Goal: Transaction & Acquisition: Obtain resource

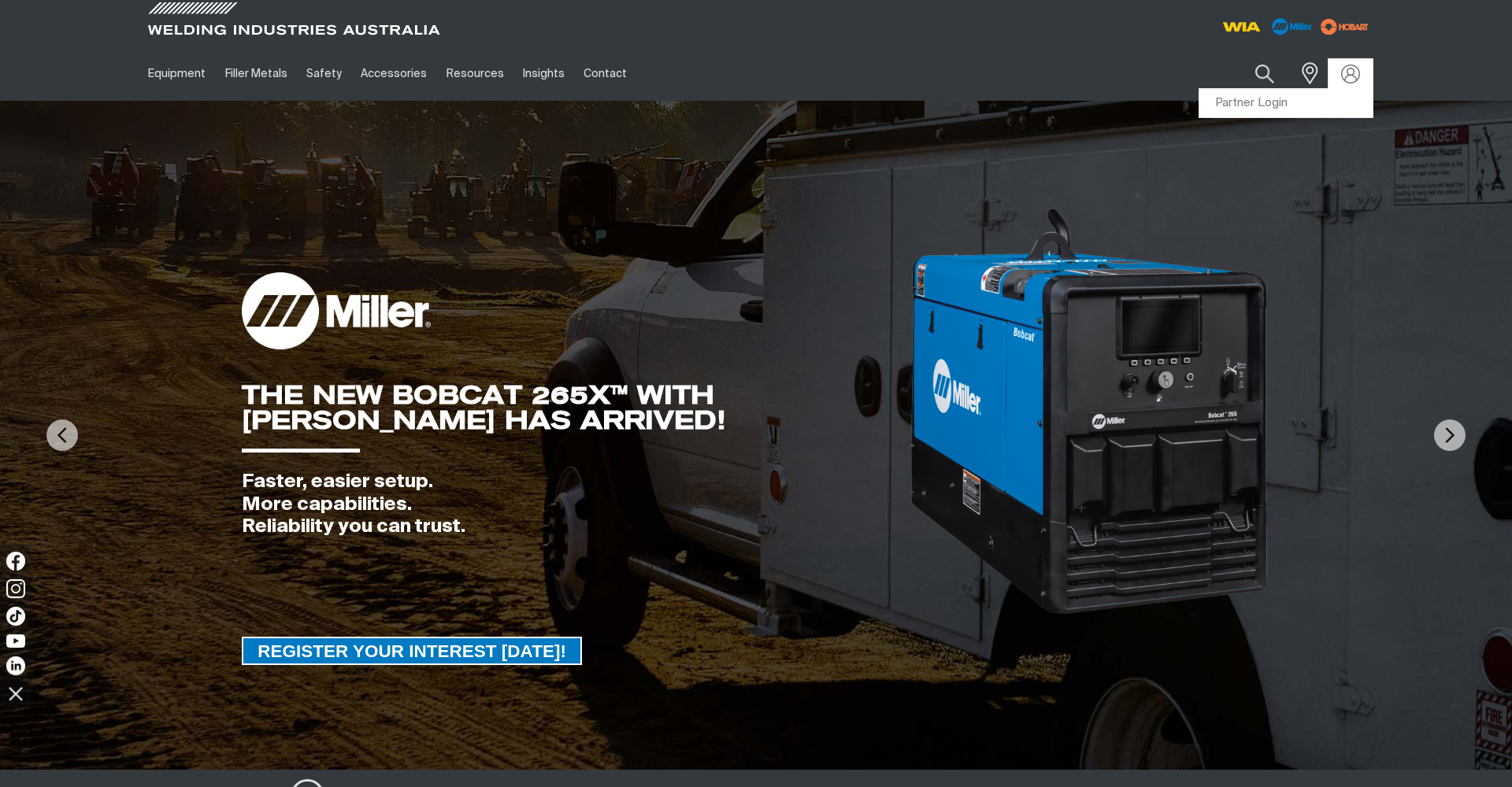
click at [1339, 72] on div at bounding box center [1350, 74] width 25 height 19
click at [1352, 74] on img at bounding box center [1351, 74] width 23 height 23
click at [1278, 104] on link "Partner Login" at bounding box center [1285, 103] width 173 height 29
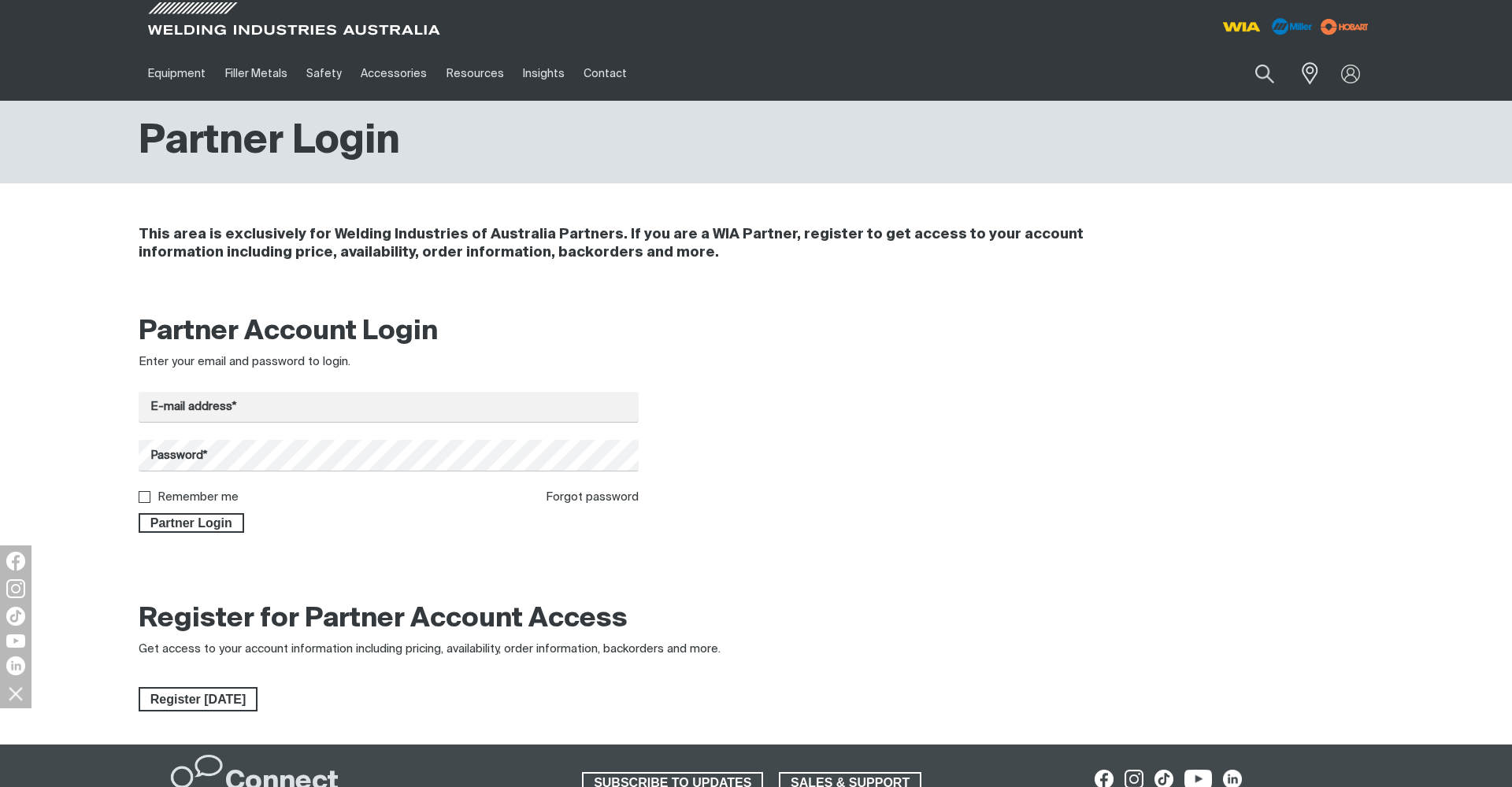
click at [454, 492] on form "E-mail address* Password* Remember me Forgot password Partner Login" at bounding box center [389, 462] width 500 height 141
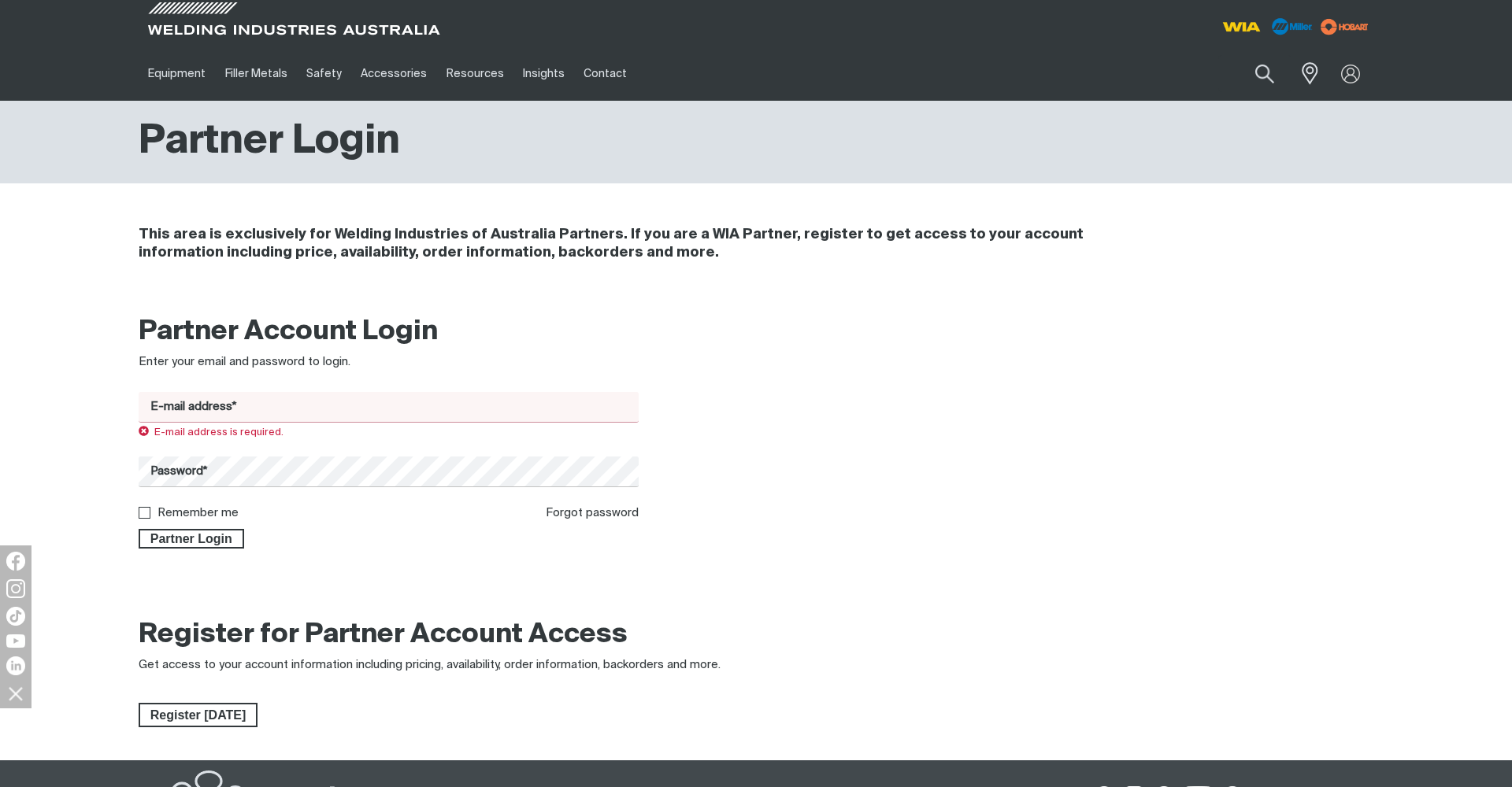
click at [436, 407] on input "E-mail address*" at bounding box center [389, 407] width 500 height 31
type input "[EMAIL_ADDRESS][DOMAIN_NAME]"
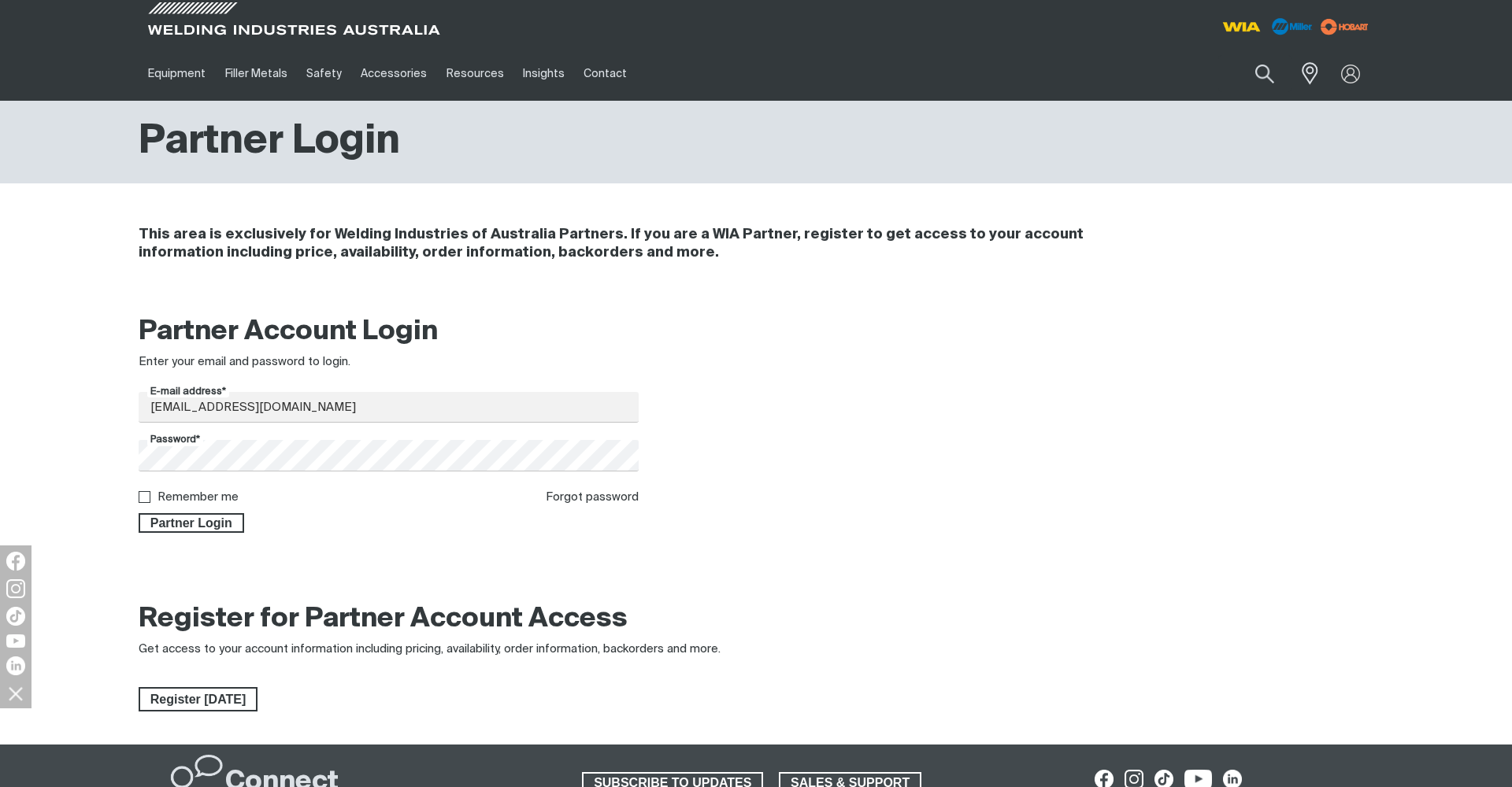
click at [176, 507] on div "Remember me" at bounding box center [189, 498] width 100 height 18
click at [177, 503] on label "Remember me" at bounding box center [197, 496] width 81 height 12
click at [149, 502] on input "Remember me" at bounding box center [144, 496] width 11 height 11
checkbox input "true"
click at [177, 527] on span "Partner Login" at bounding box center [191, 523] width 102 height 20
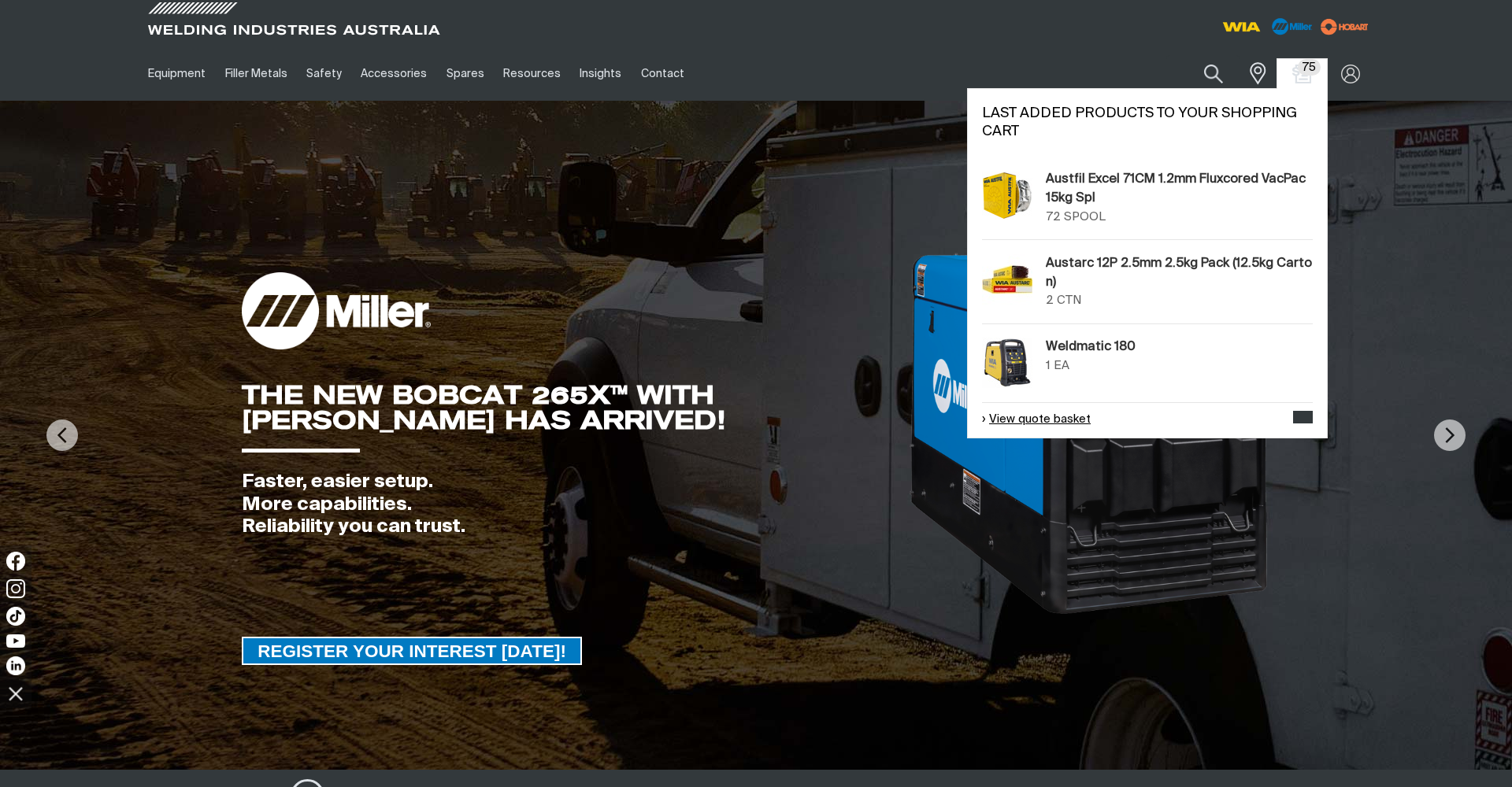
click at [1038, 422] on link "View quote basket" at bounding box center [1036, 420] width 109 height 18
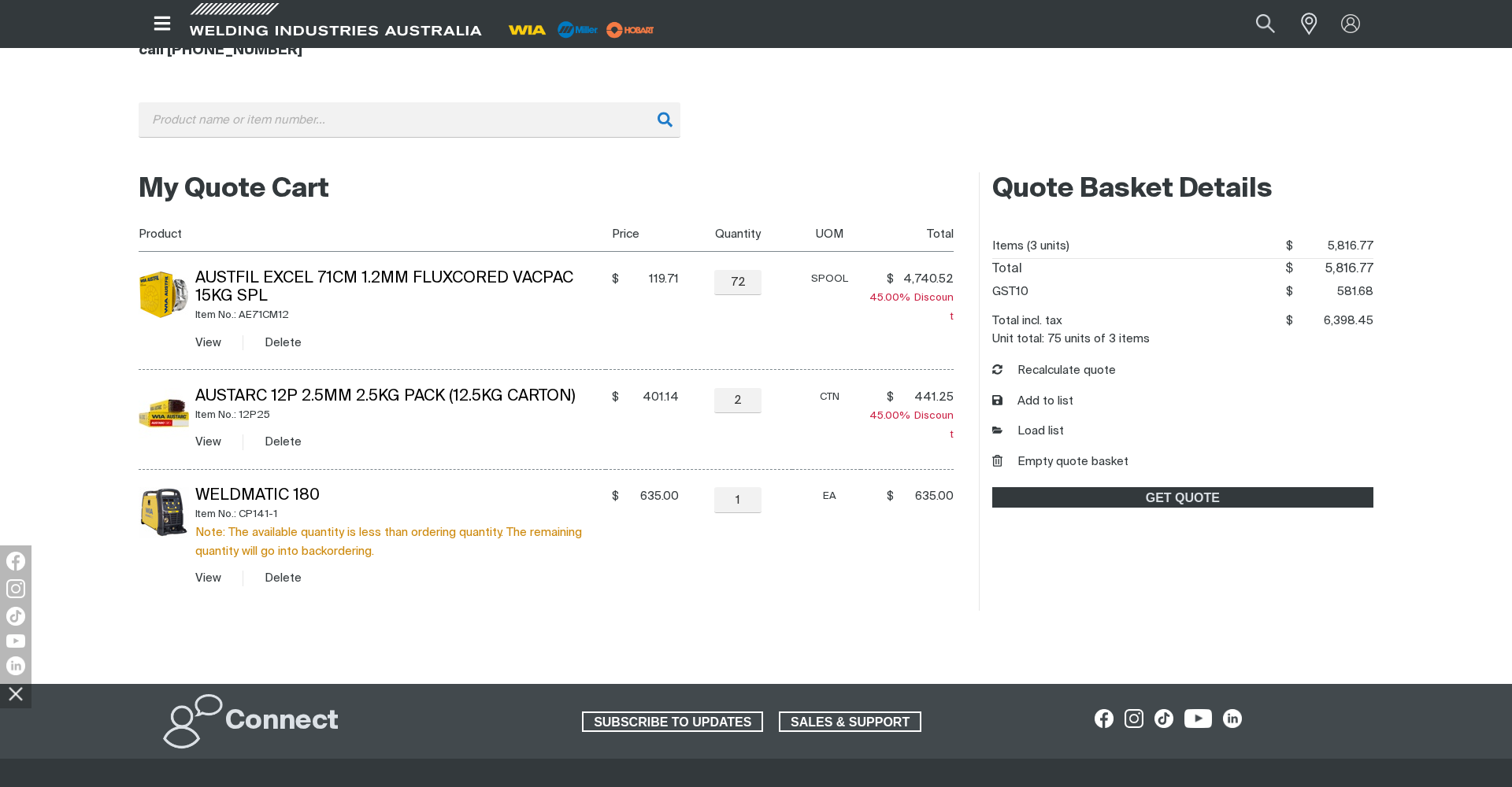
scroll to position [213, 0]
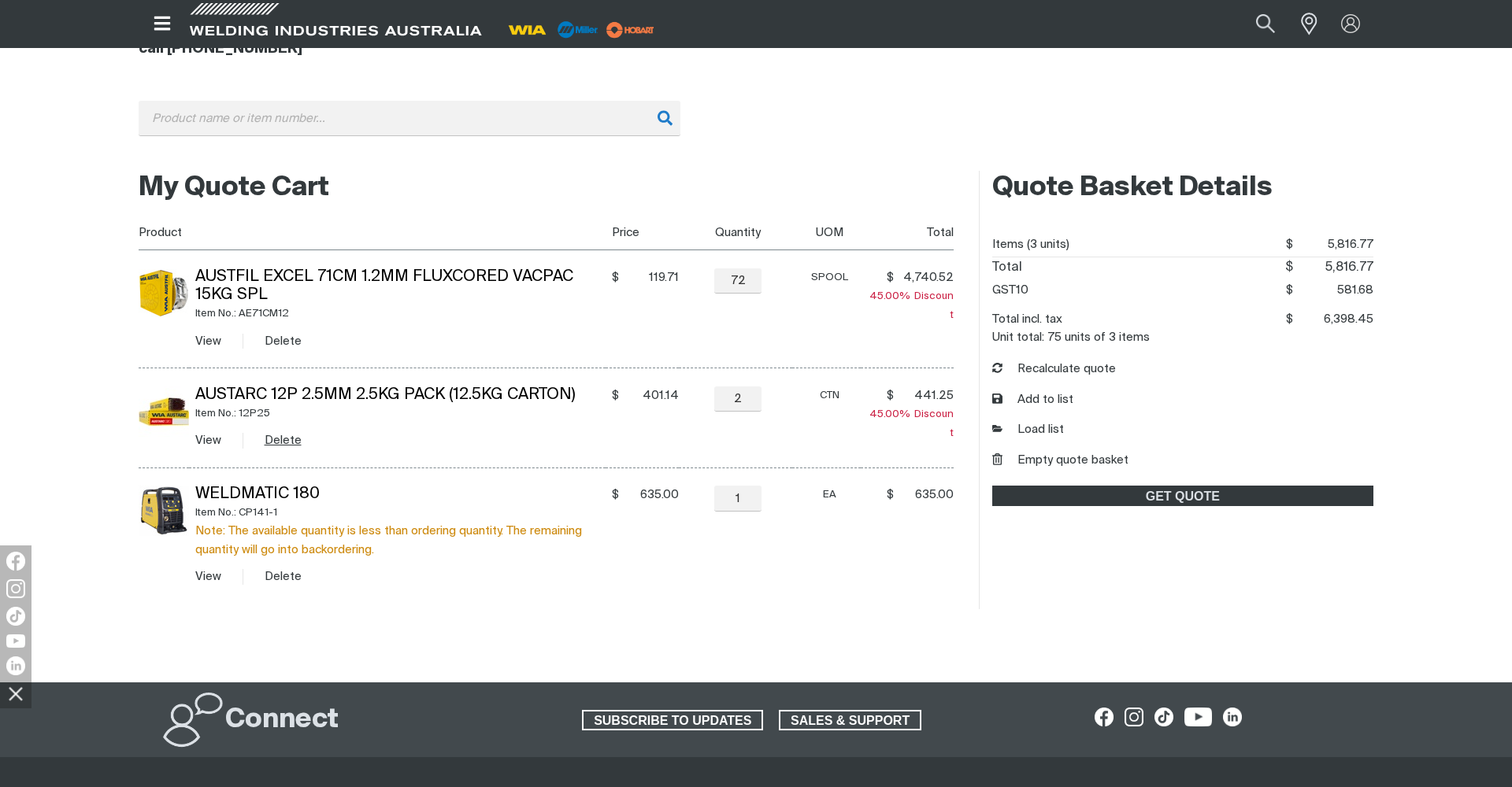
click at [287, 436] on button "Delete" at bounding box center [283, 440] width 37 height 18
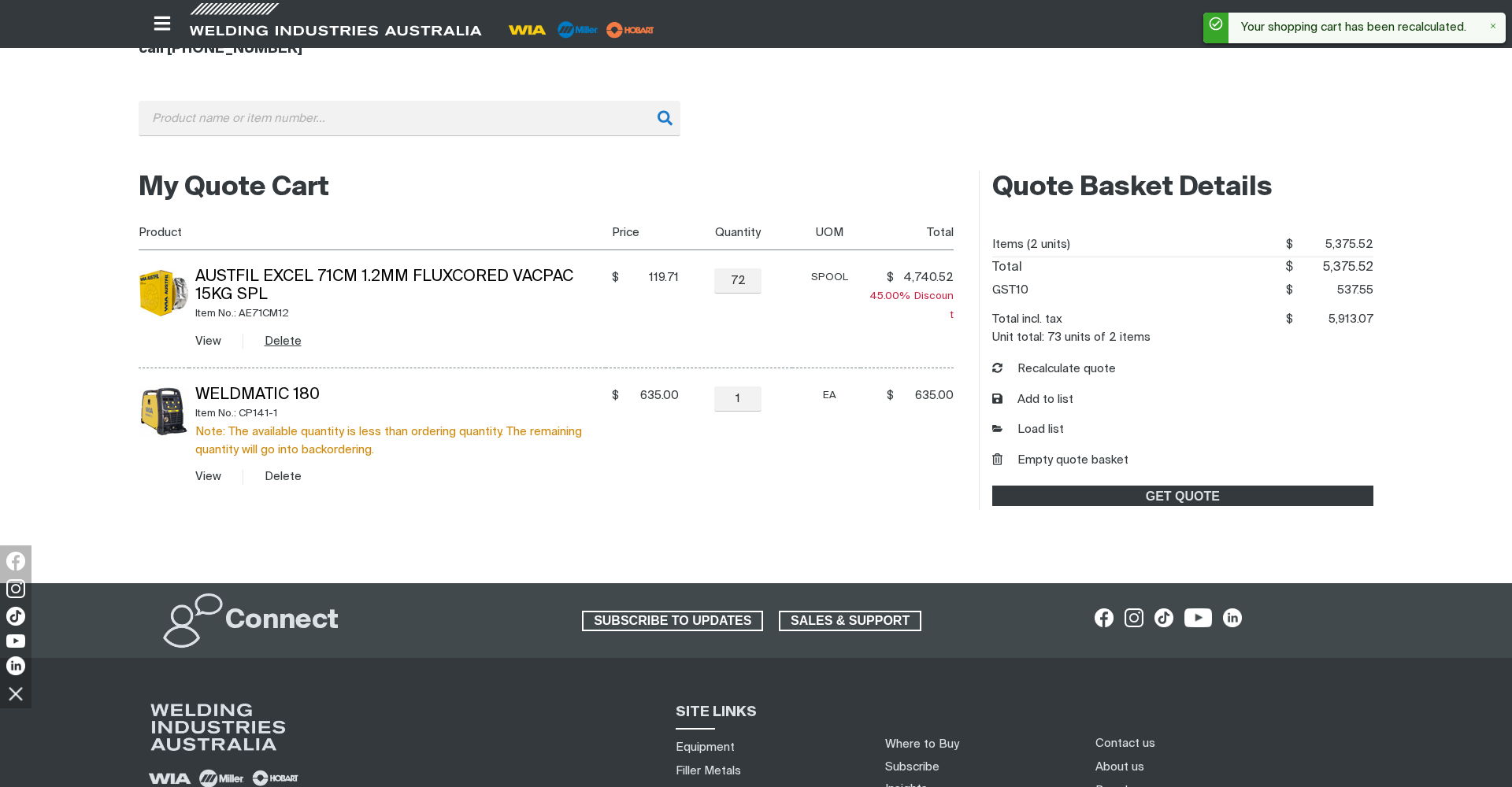
click at [294, 345] on button "Delete" at bounding box center [283, 341] width 37 height 18
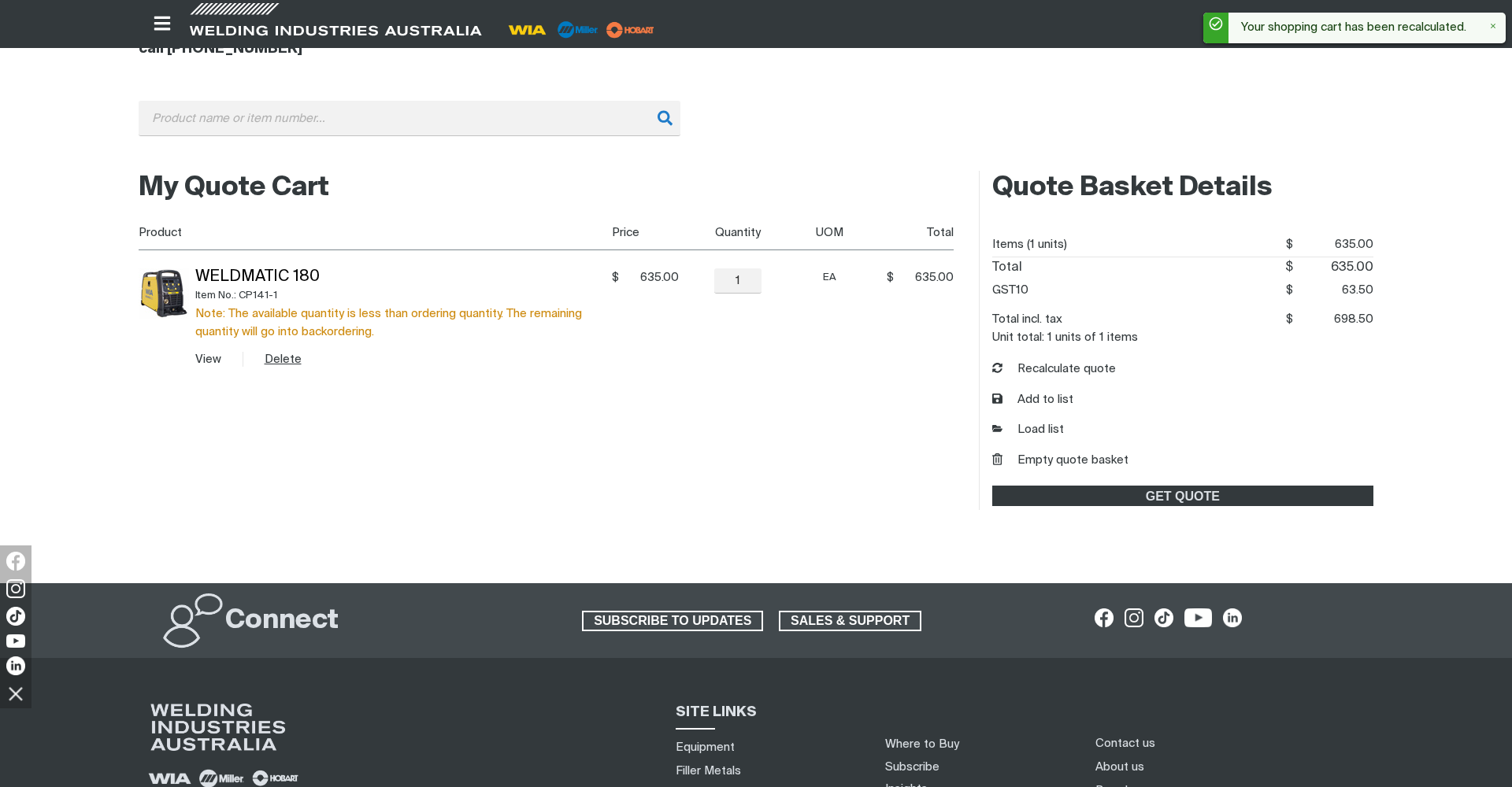
click at [294, 353] on button "Delete" at bounding box center [283, 359] width 37 height 18
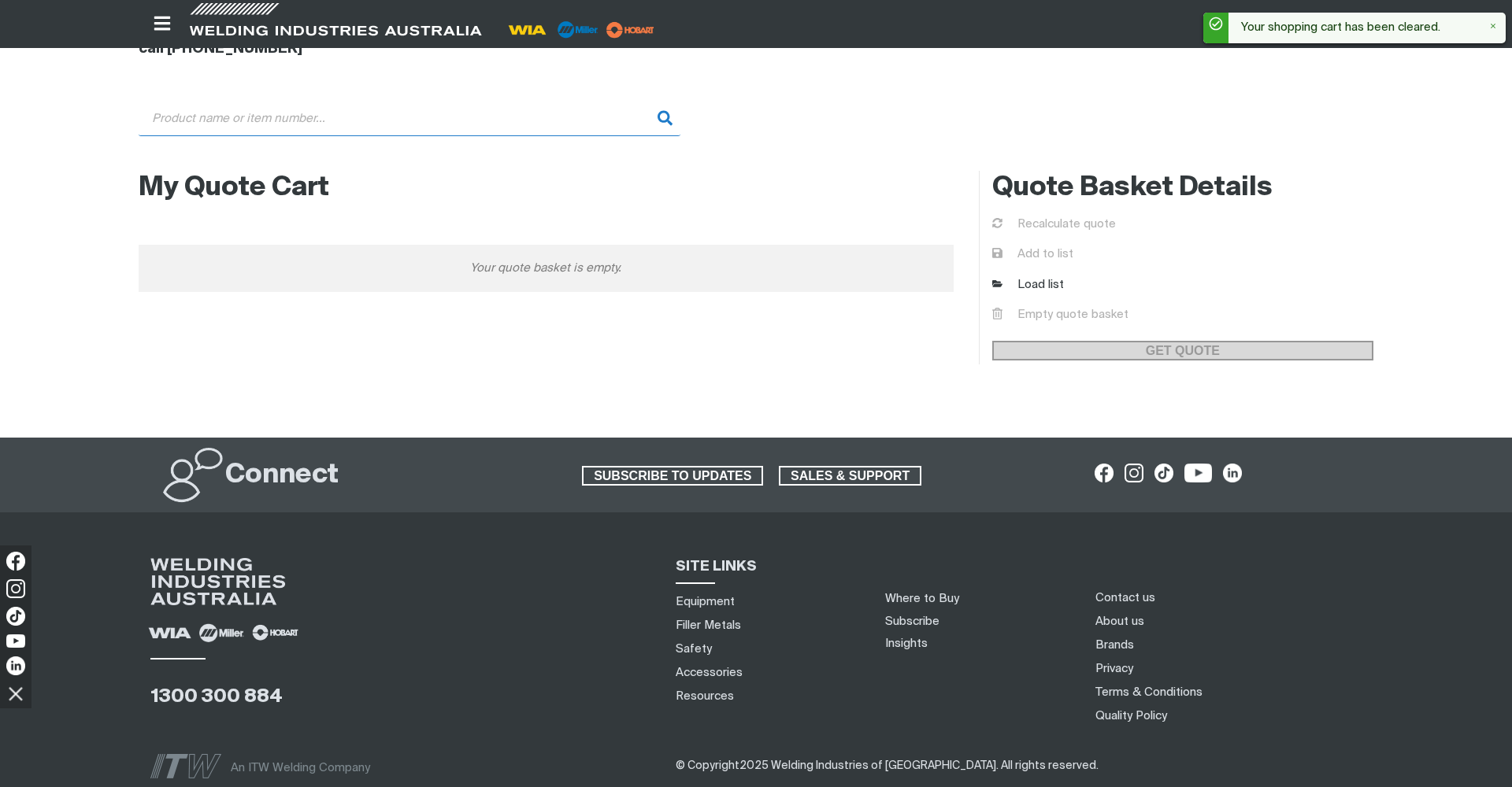
click at [345, 127] on input "Search" at bounding box center [409, 118] width 542 height 36
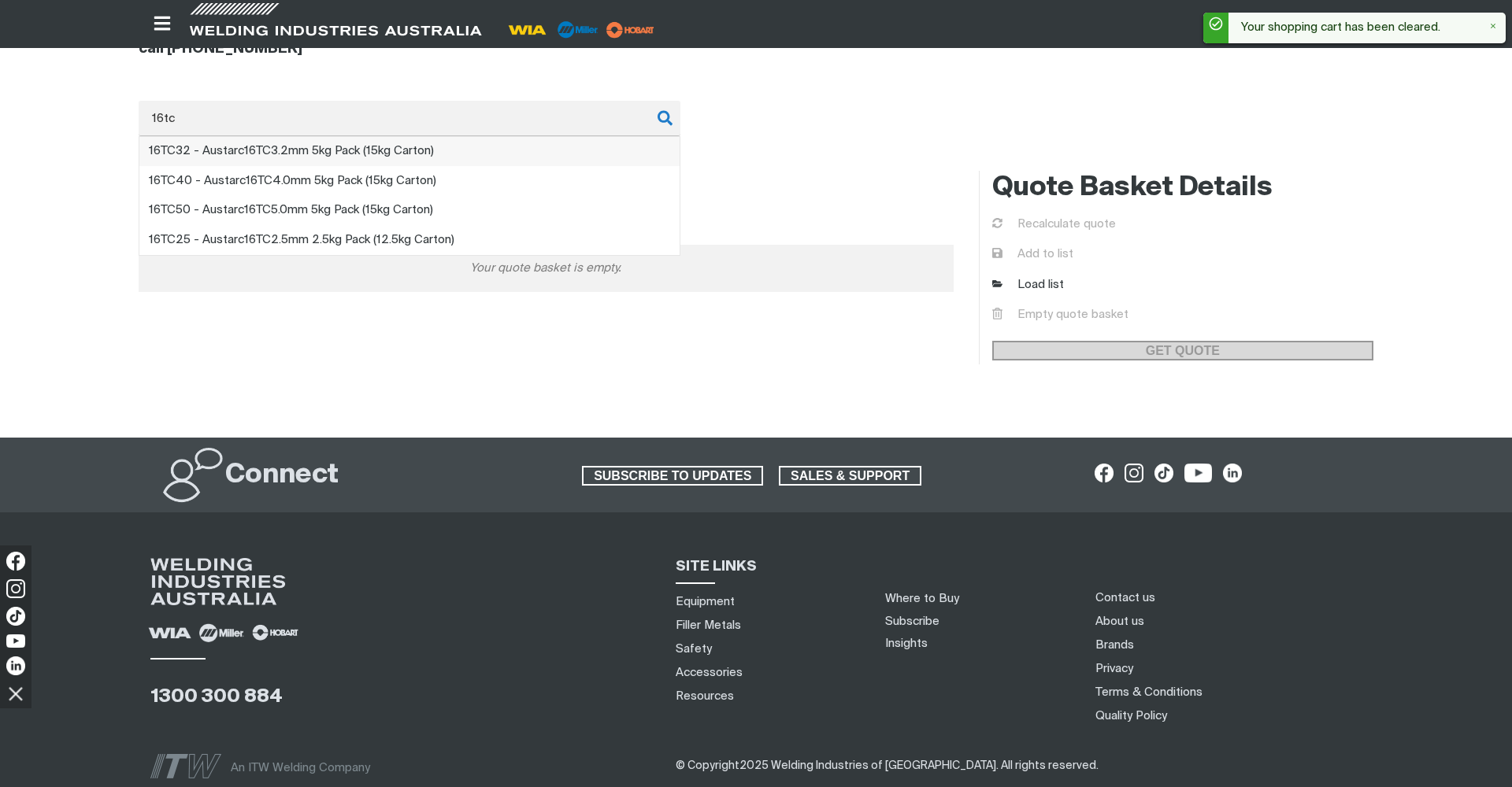
click at [245, 154] on span "16TC" at bounding box center [257, 150] width 27 height 12
type input "16TC32 - Austarc 16TC 3.2mm 5kg Pack (15kg Carton)"
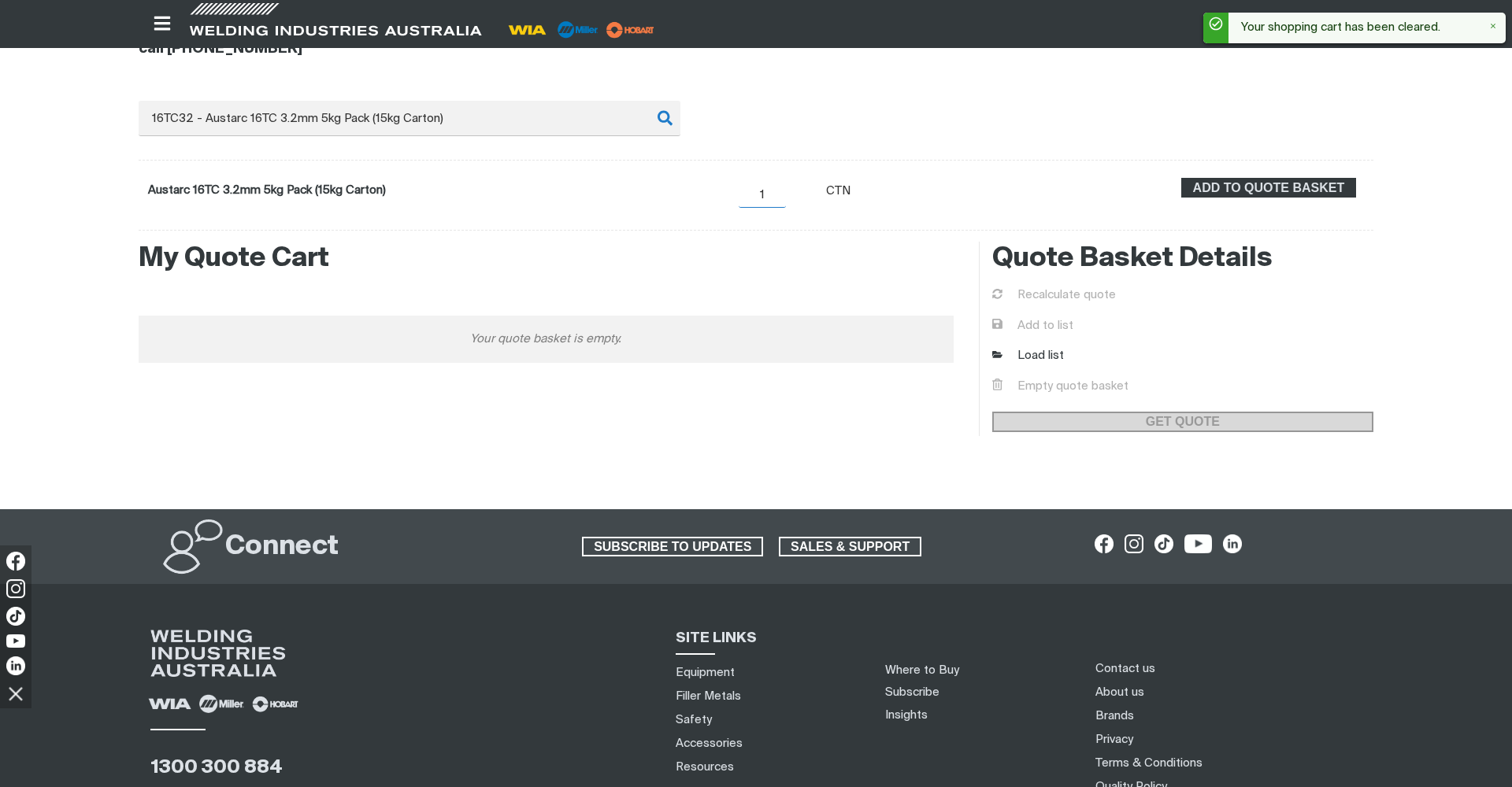
click at [785, 199] on input "1" at bounding box center [761, 195] width 47 height 25
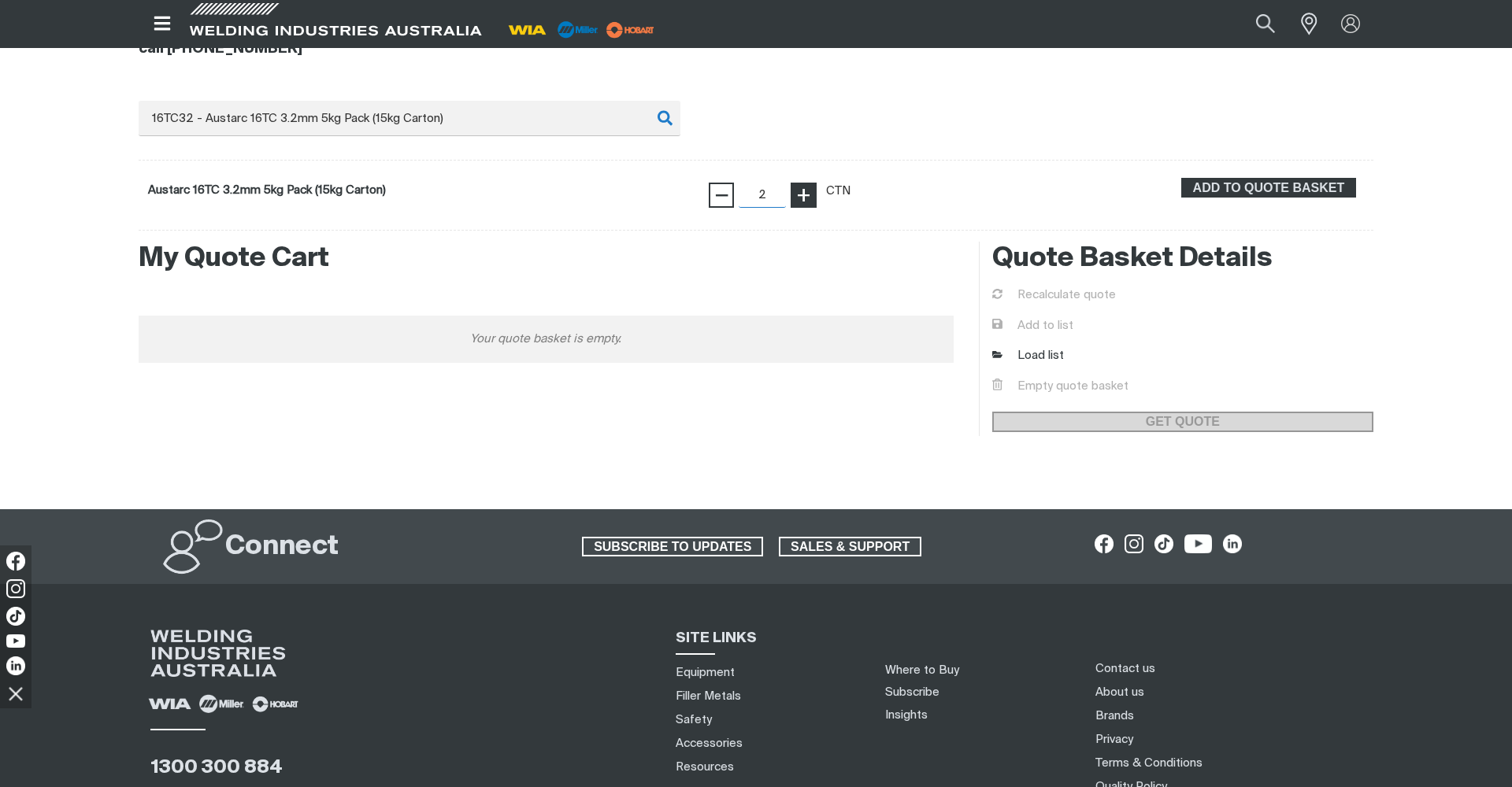
click at [816, 205] on button "+" at bounding box center [803, 195] width 25 height 25
type input "4"
click at [816, 205] on button "+" at bounding box center [803, 195] width 25 height 25
click at [742, 258] on h2 "My Quote Cart" at bounding box center [546, 259] width 815 height 35
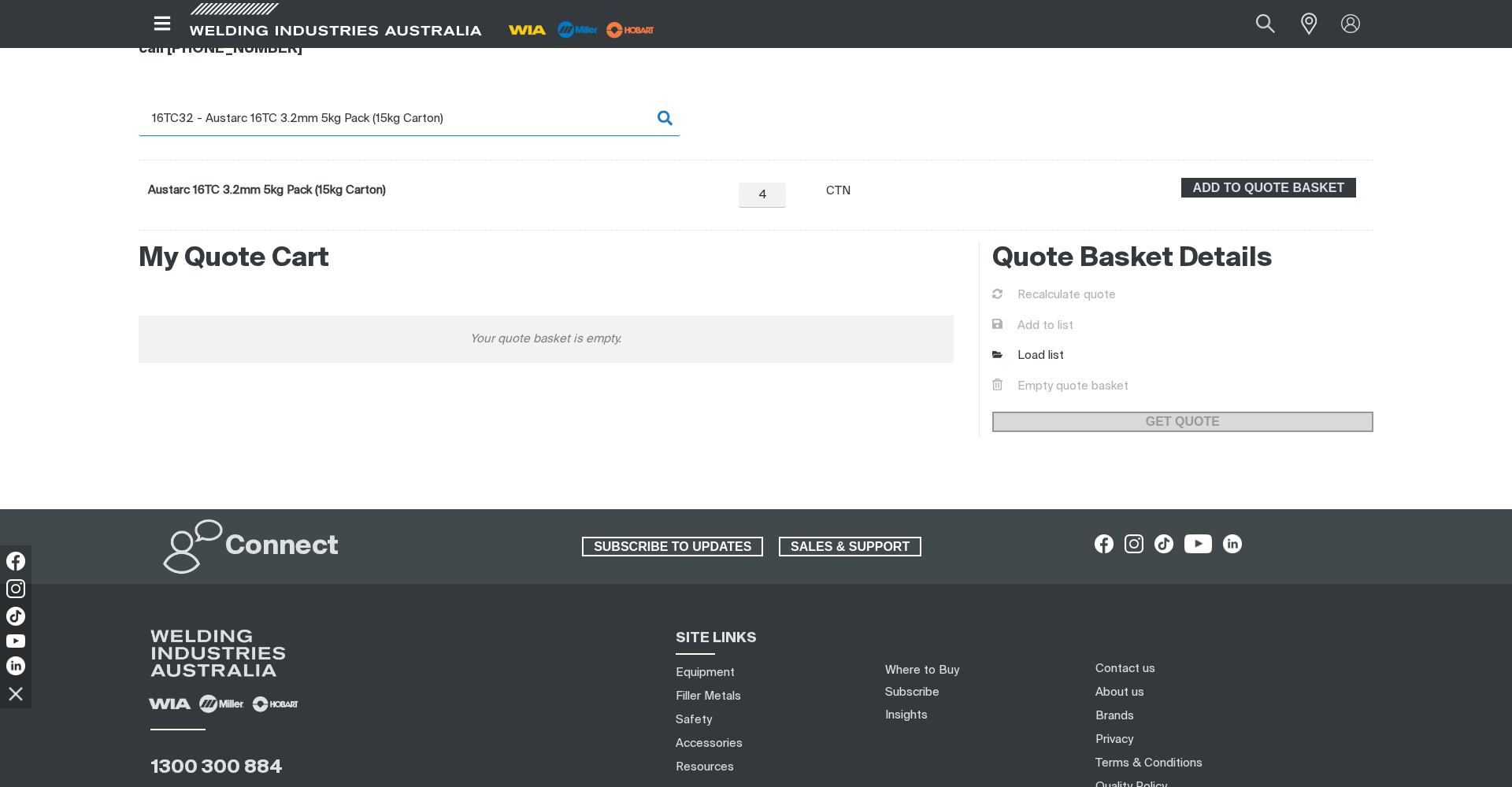
click at [498, 112] on input "16TC32 - Austarc 16TC 3.2mm 5kg Pack (15kg Carton)" at bounding box center [409, 118] width 542 height 36
click at [491, 261] on h2 "My Quote Cart" at bounding box center [546, 259] width 815 height 35
click at [1235, 191] on span "ADD TO QUOTE BASKET" at bounding box center [1268, 188] width 172 height 20
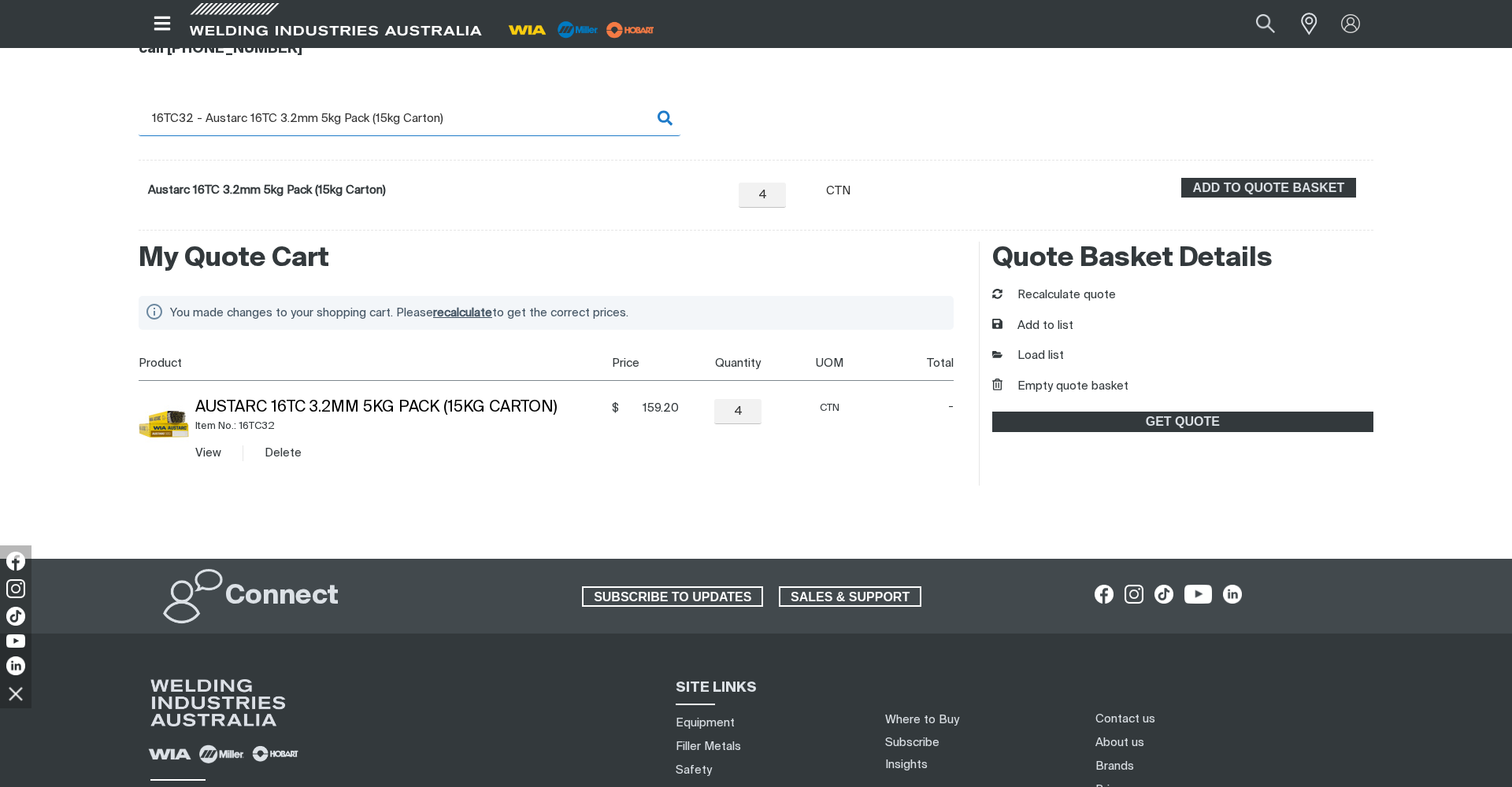
click at [470, 127] on input "16TC32 - Austarc 16TC 3.2mm 5kg Pack (15kg Carton)" at bounding box center [409, 118] width 542 height 36
drag, startPoint x: 470, startPoint y: 127, endPoint x: 301, endPoint y: 124, distance: 169.0
click at [301, 124] on input "16TC32 - Austarc 16TC 3.2mm 5kg Pack (15kg Carton)" at bounding box center [409, 118] width 542 height 36
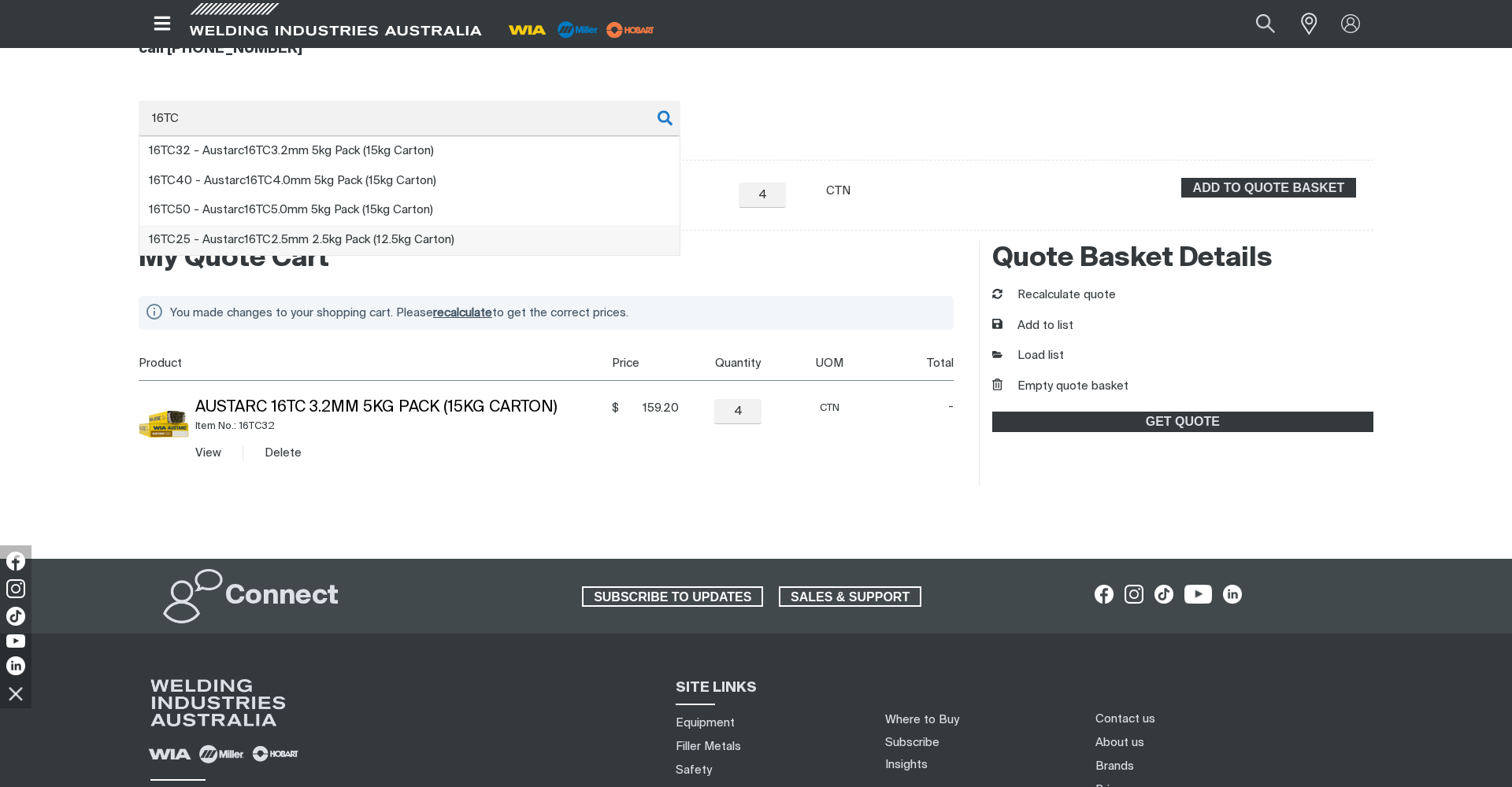
click at [272, 240] on span "16TC 25 - Austarc 16TC 2.5mm 2.5kg Pack (12.5kg Carton)" at bounding box center [301, 239] width 305 height 12
type input "16TC25 - Austarc 16TC 2.5mm 2.5kg Pack (12.5kg Carton)"
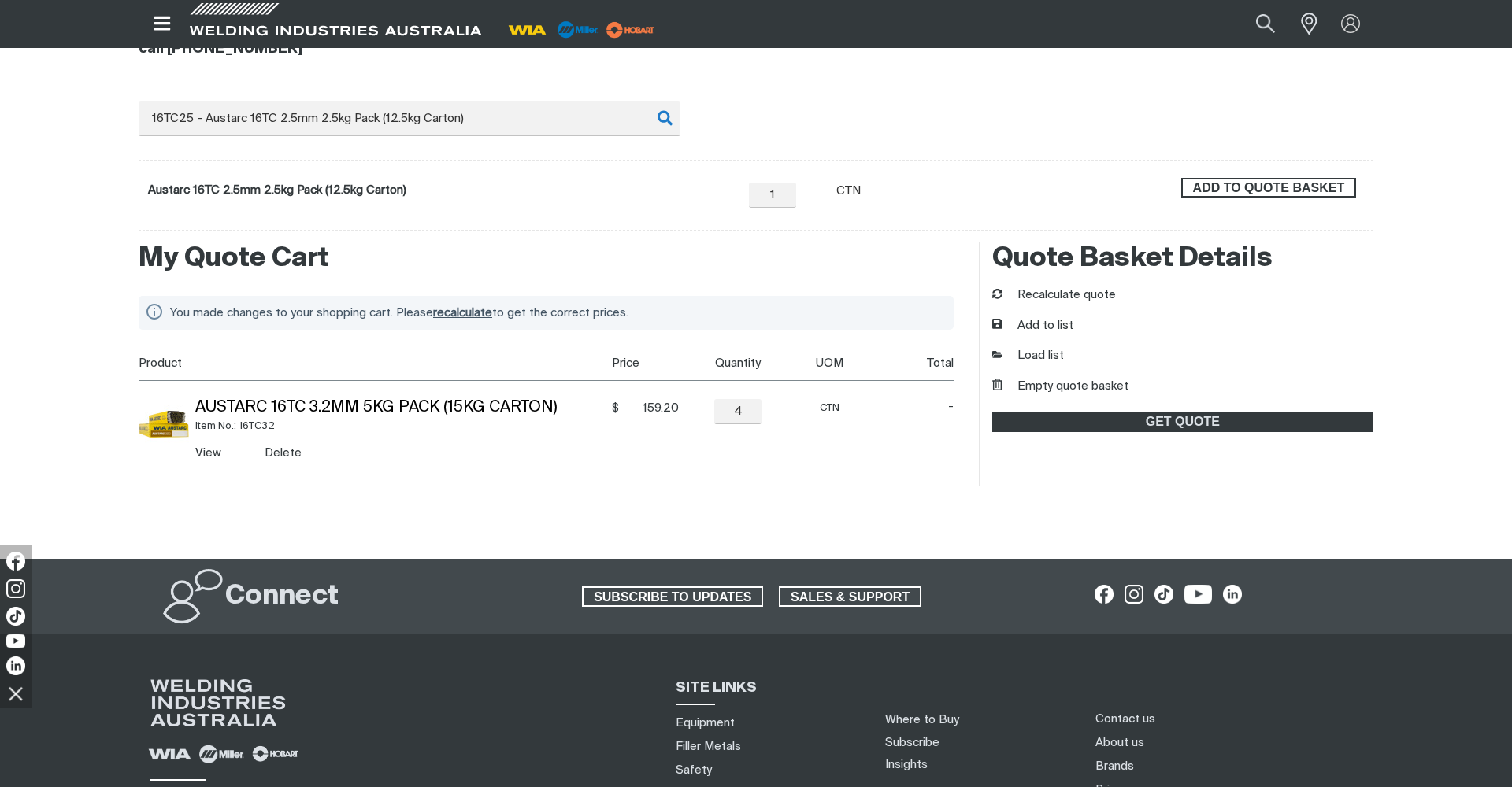
click at [1266, 188] on span "ADD TO QUOTE BASKET" at bounding box center [1268, 188] width 172 height 20
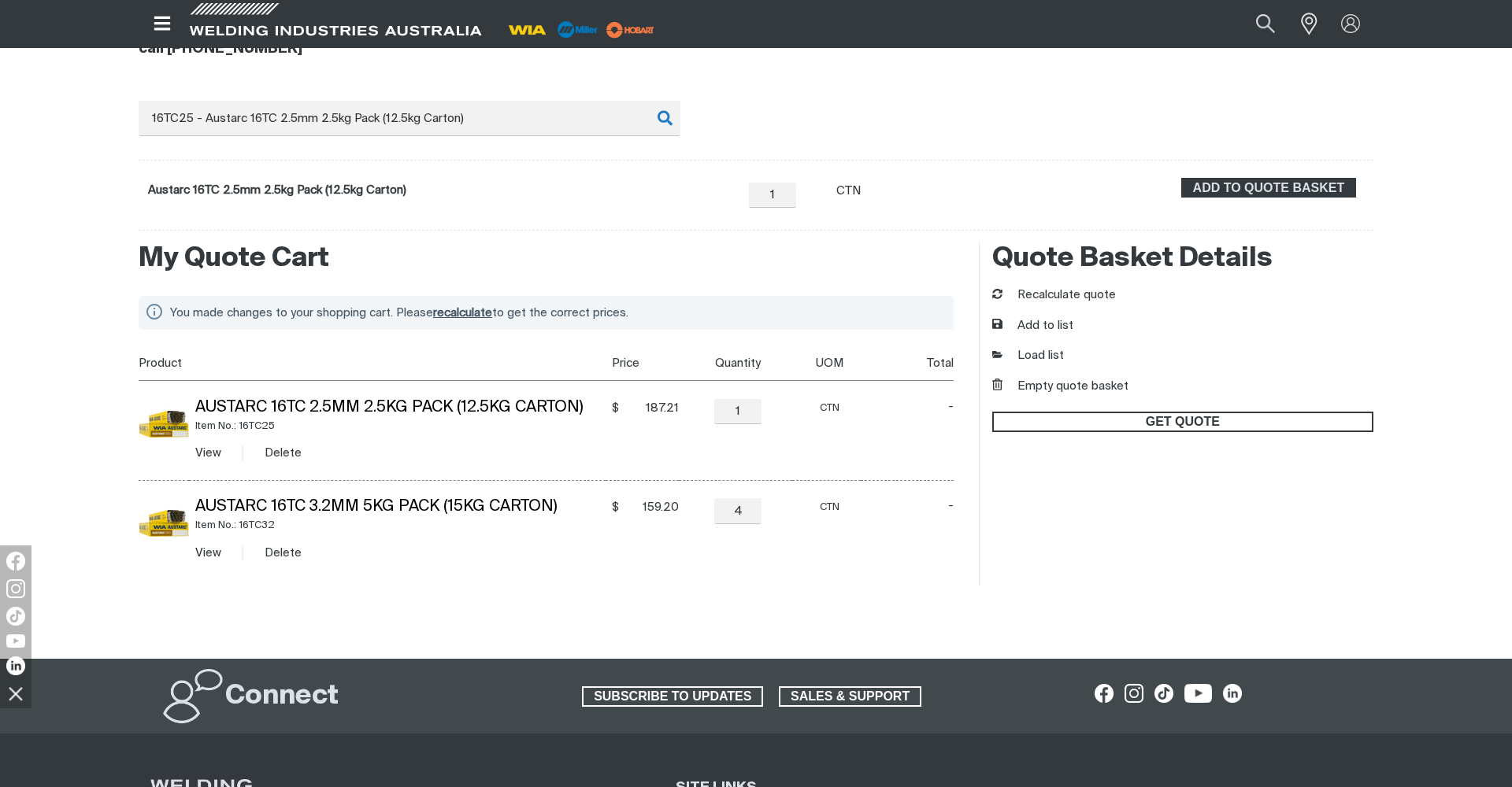
click at [1096, 419] on span "GET QUOTE" at bounding box center [1182, 422] width 378 height 20
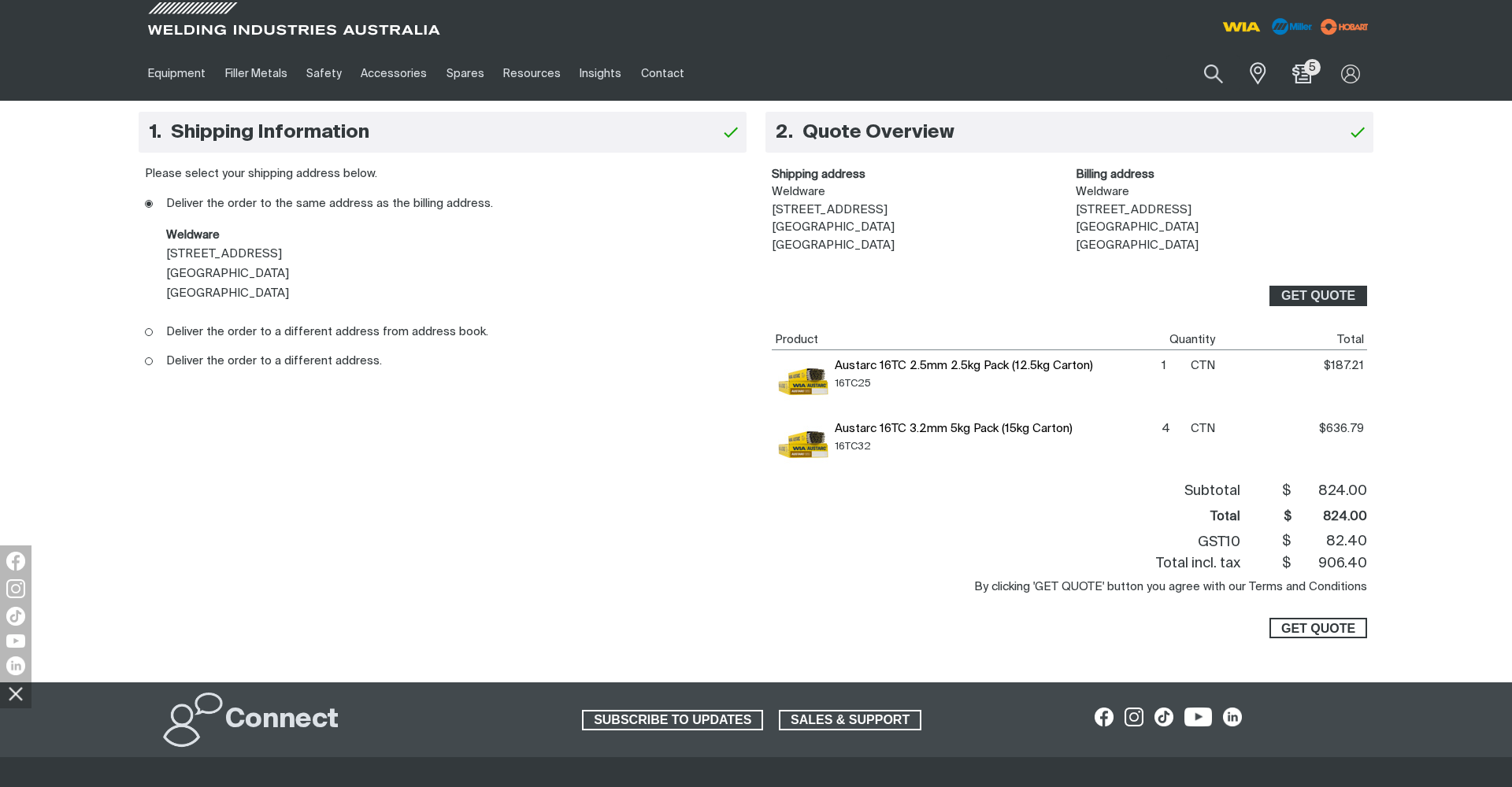
click at [1357, 630] on button "GET QUOTE" at bounding box center [1318, 628] width 98 height 20
